Goal: Find specific page/section: Find specific page/section

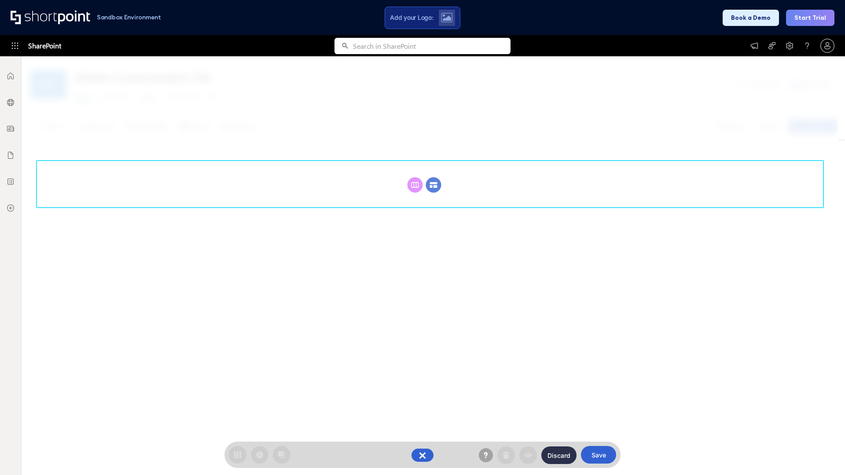
scroll to position [121, 0]
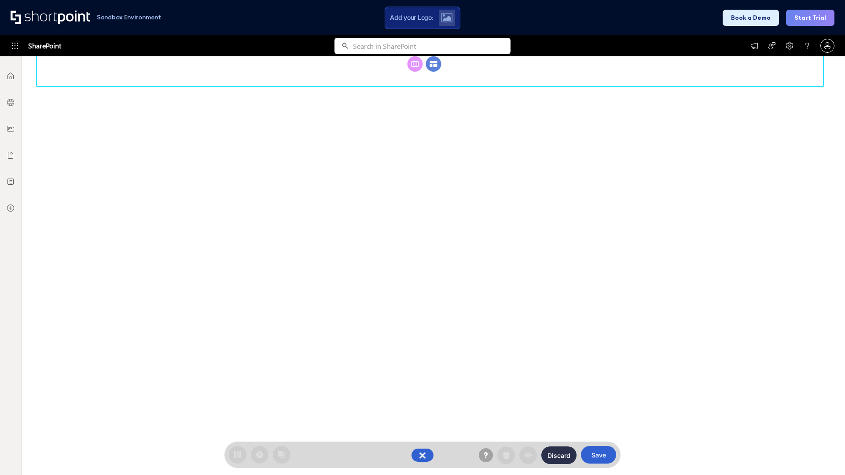
click at [433, 72] on circle at bounding box center [433, 63] width 15 height 15
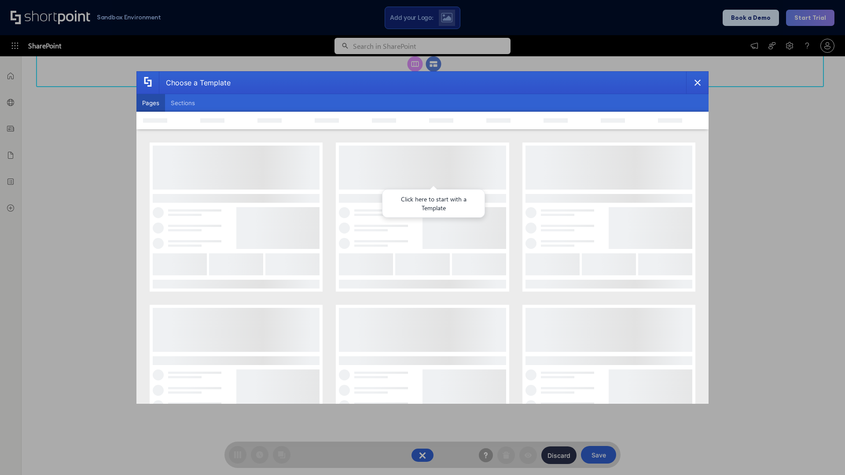
scroll to position [0, 0]
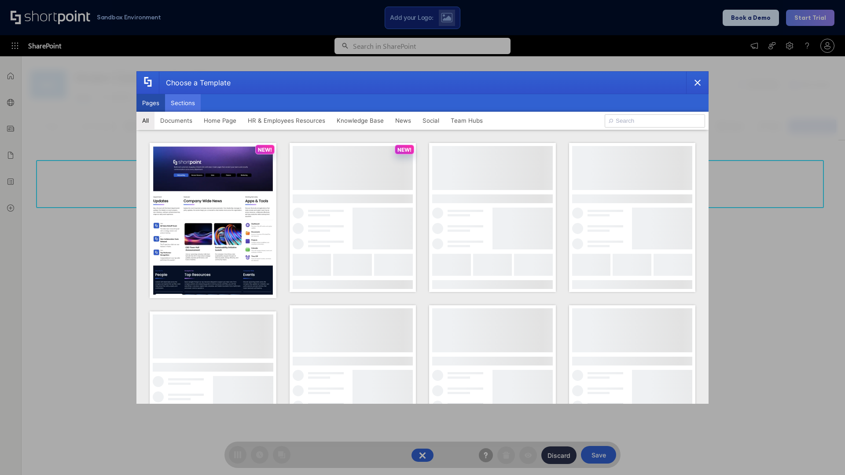
click at [183, 103] on button "Sections" at bounding box center [183, 103] width 36 height 18
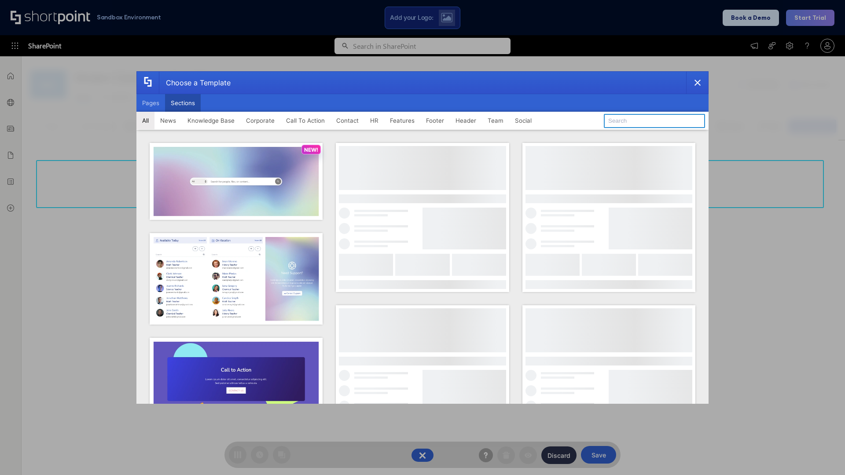
type input "Features Kit 1"
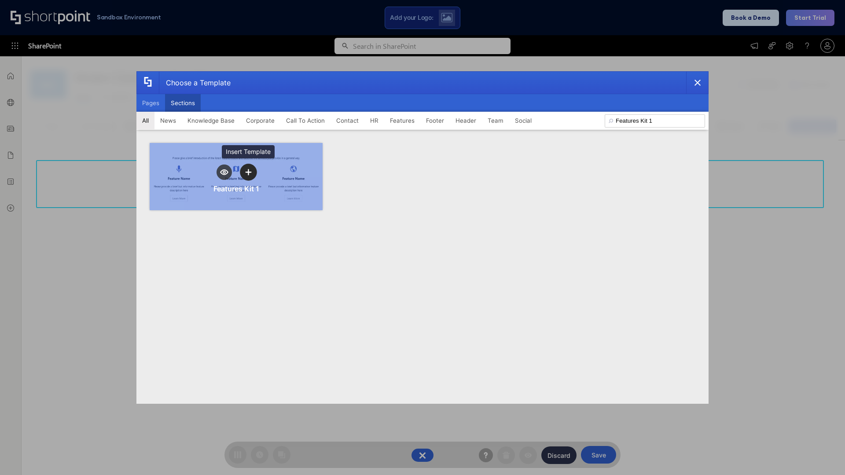
click at [248, 172] on icon "template selector" at bounding box center [248, 172] width 6 height 6
